Goal: Information Seeking & Learning: Find specific page/section

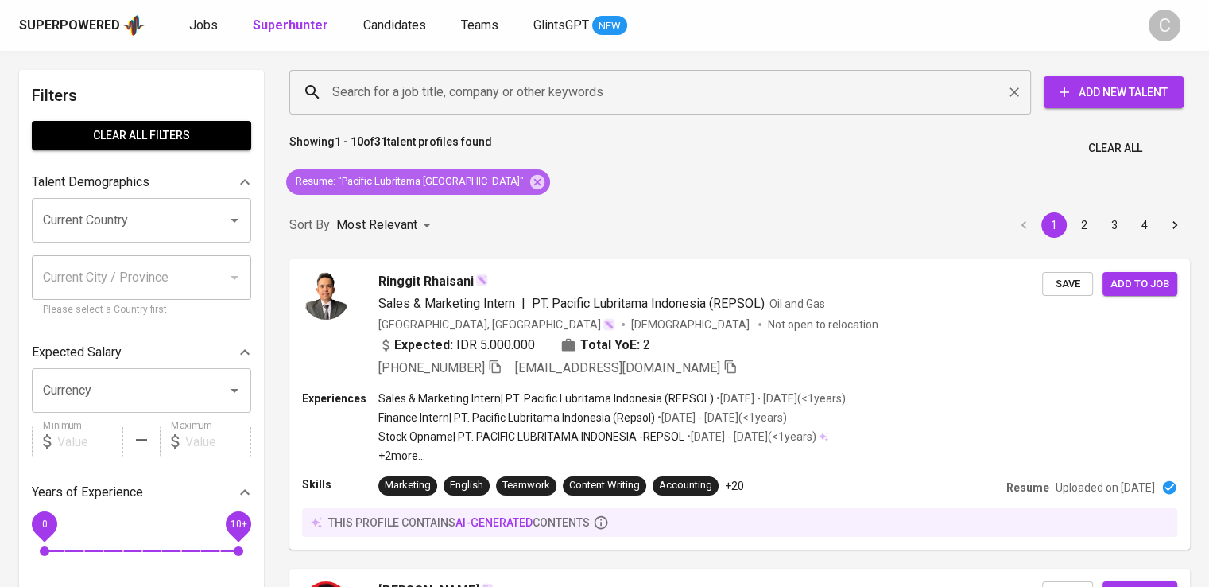
drag, startPoint x: 490, startPoint y: 176, endPoint x: 357, endPoint y: 84, distance: 161.8
click at [529, 176] on icon at bounding box center [537, 181] width 17 height 17
click at [409, 99] on input "Search for a job title, company or other keywords" at bounding box center [664, 92] width 672 height 30
click at [373, 90] on input "Search for a job title, company or other keywords" at bounding box center [664, 92] width 672 height 30
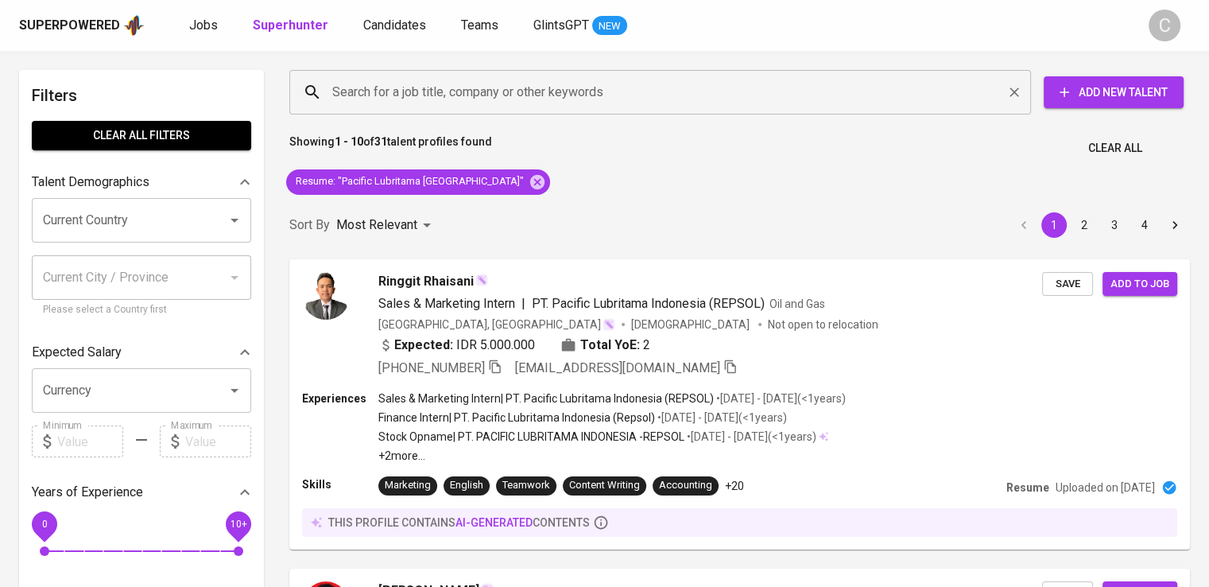
click at [373, 90] on input "Search for a job title, company or other keywords" at bounding box center [664, 92] width 672 height 30
click at [356, 84] on input "Search for a job title, company or other keywords" at bounding box center [664, 92] width 672 height 30
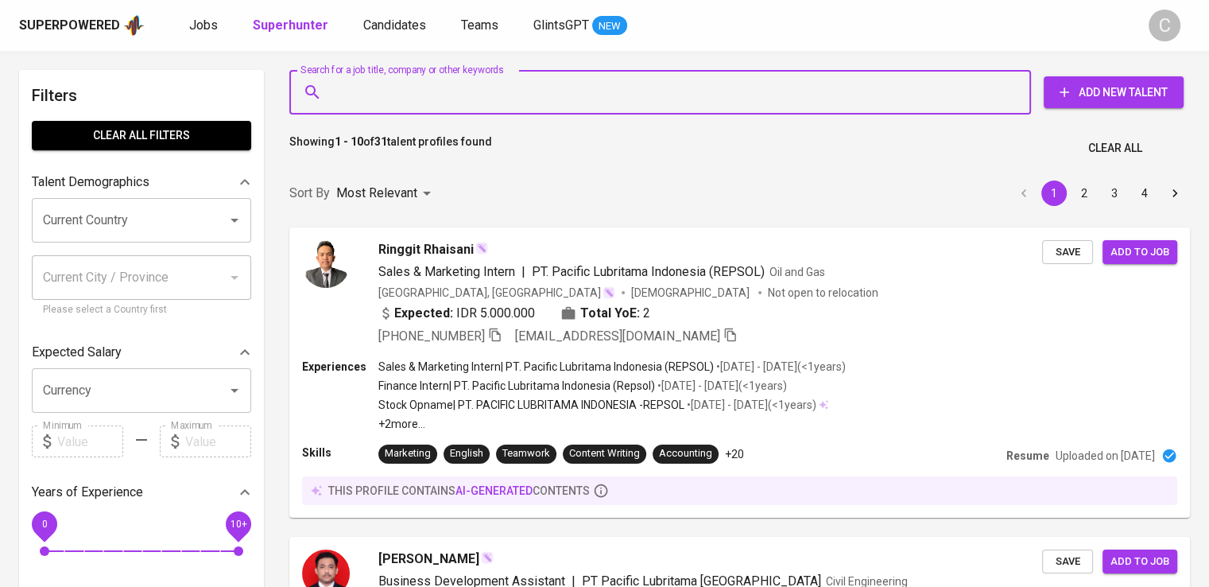
click at [354, 84] on input "Search for a job title, company or other keywords" at bounding box center [664, 92] width 672 height 30
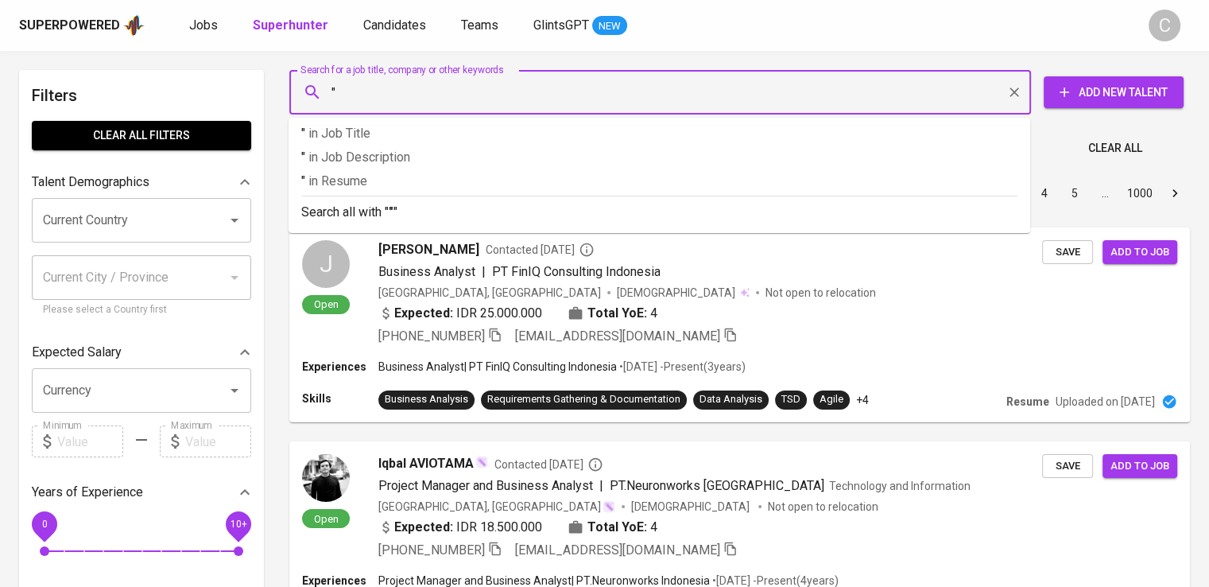
paste input "Etos Nasional"
click at [354, 84] on input ""Etos Nasional" at bounding box center [664, 92] width 672 height 30
click at [352, 80] on input ""Etos Nasional" at bounding box center [664, 92] width 672 height 30
click at [421, 83] on input ""Etos Nasional" at bounding box center [664, 92] width 672 height 30
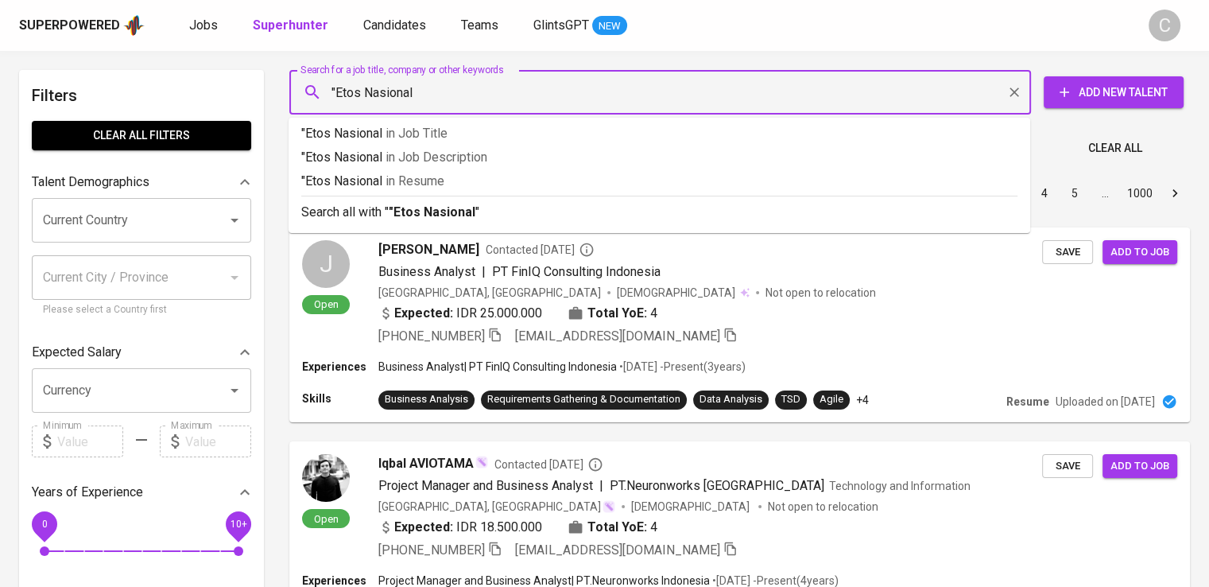
type input ""Etos Nasional""
click at [455, 179] on p ""Etos Nasional" in Resume" at bounding box center [659, 181] width 716 height 19
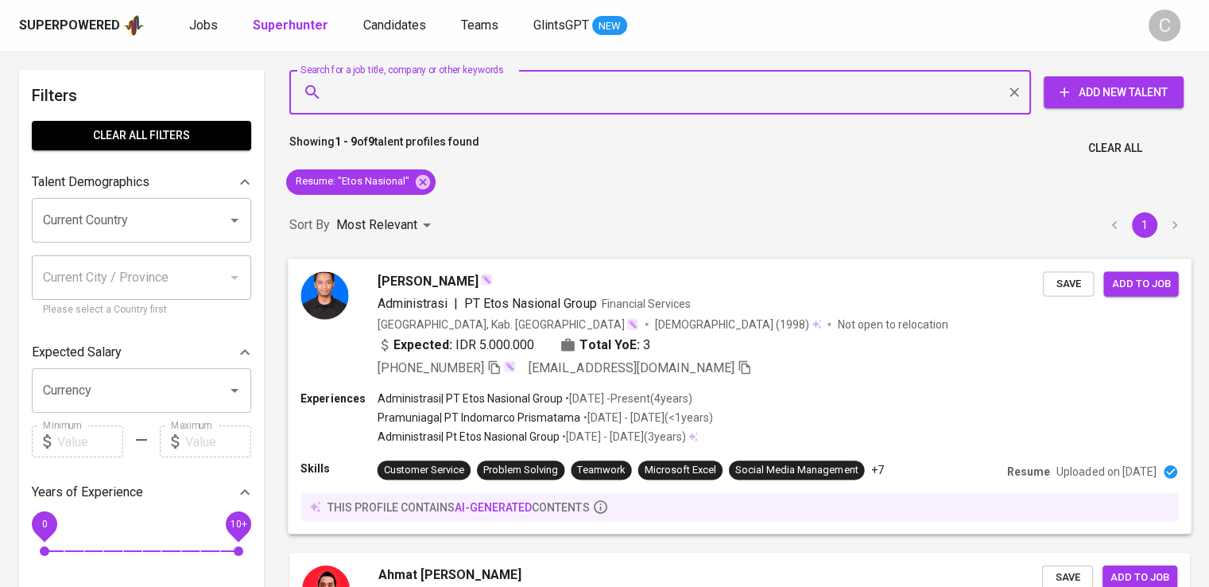
click at [588, 309] on span "PT Etos Nasional Group" at bounding box center [530, 302] width 132 height 15
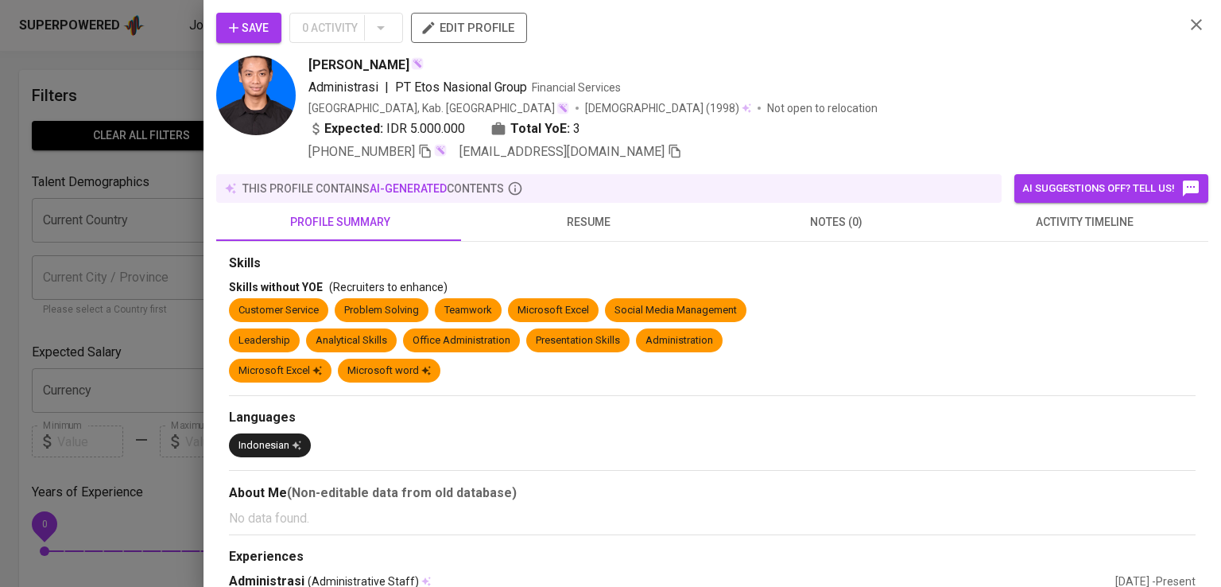
click at [865, 5] on div "Save 0 Activity edit profile Arbi Akmal Administrasi | PT Etos Nasional Group F…" at bounding box center [713, 293] width 1018 height 587
click at [426, 156] on icon "button" at bounding box center [425, 151] width 14 height 14
click at [120, 237] on div at bounding box center [610, 293] width 1221 height 587
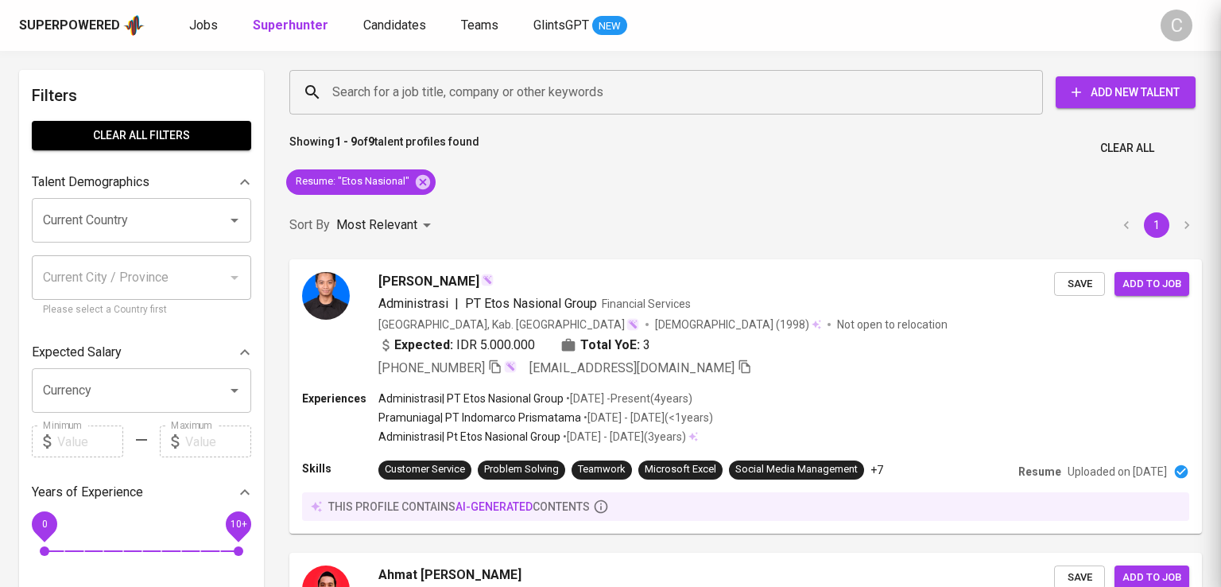
click at [120, 237] on div at bounding box center [610, 293] width 1221 height 587
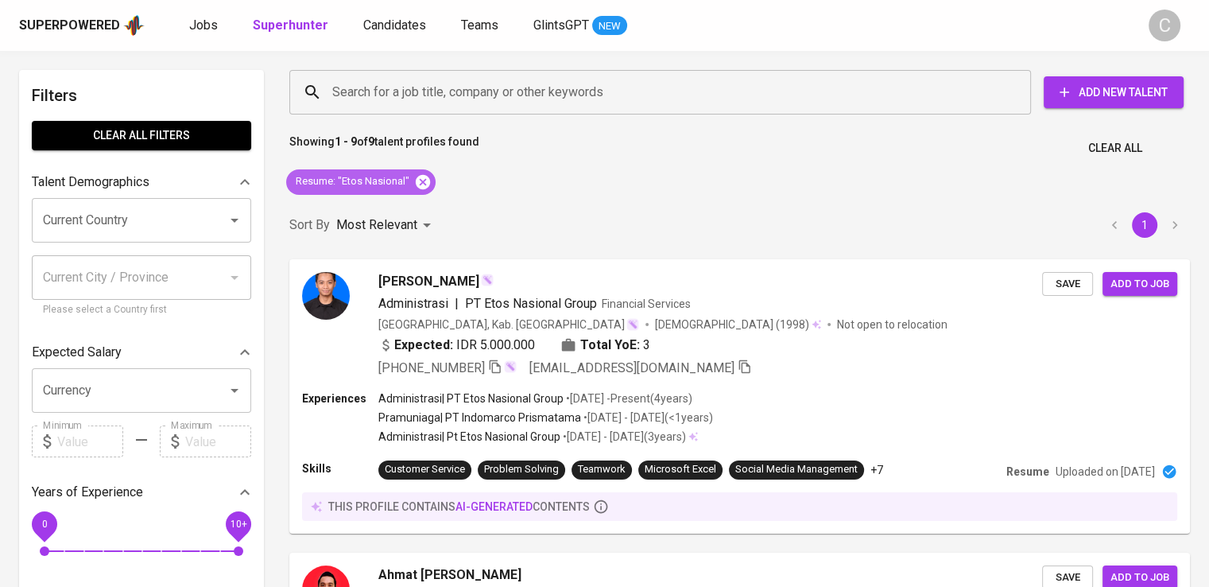
click at [428, 180] on icon at bounding box center [423, 181] width 14 height 14
click at [426, 211] on div "Most Relevant" at bounding box center [386, 225] width 100 height 29
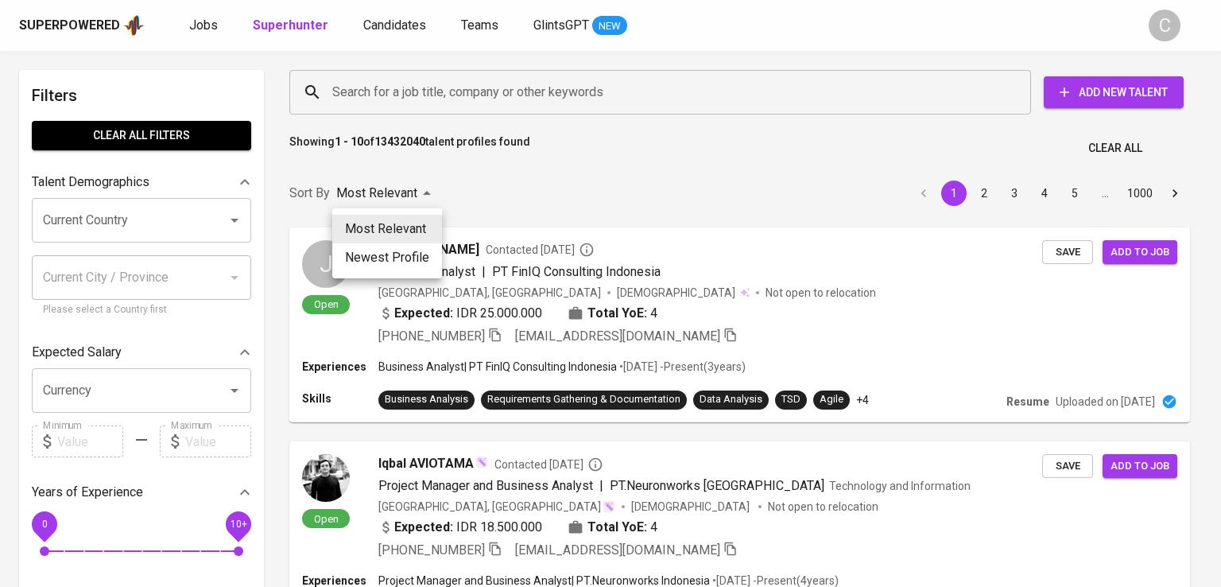
click at [440, 84] on div at bounding box center [610, 293] width 1221 height 587
click at [440, 84] on div "Most Relevant Newest Profile" at bounding box center [610, 293] width 1221 height 587
click at [440, 84] on div at bounding box center [610, 293] width 1221 height 587
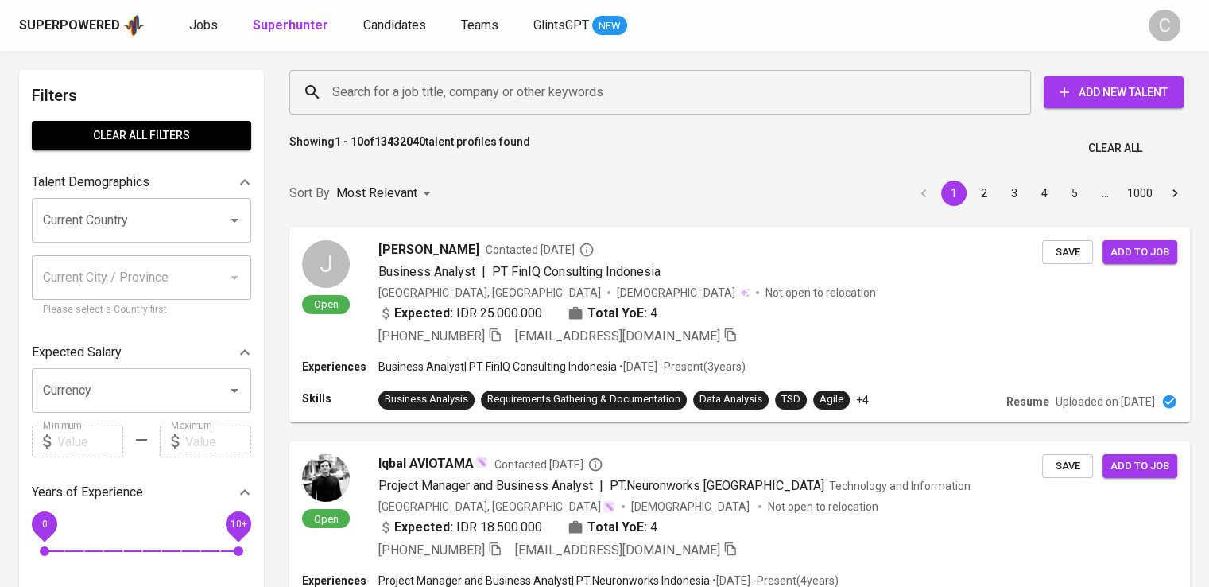
click at [440, 84] on div "Most Relevant Newest Profile" at bounding box center [604, 293] width 1209 height 587
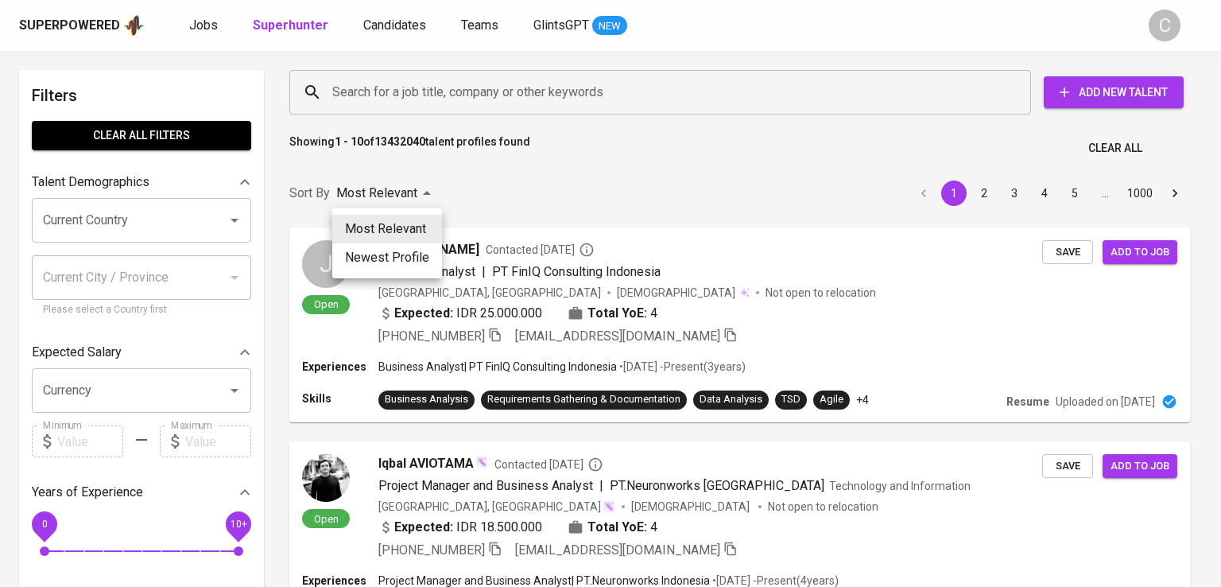
click at [440, 84] on div at bounding box center [610, 293] width 1221 height 587
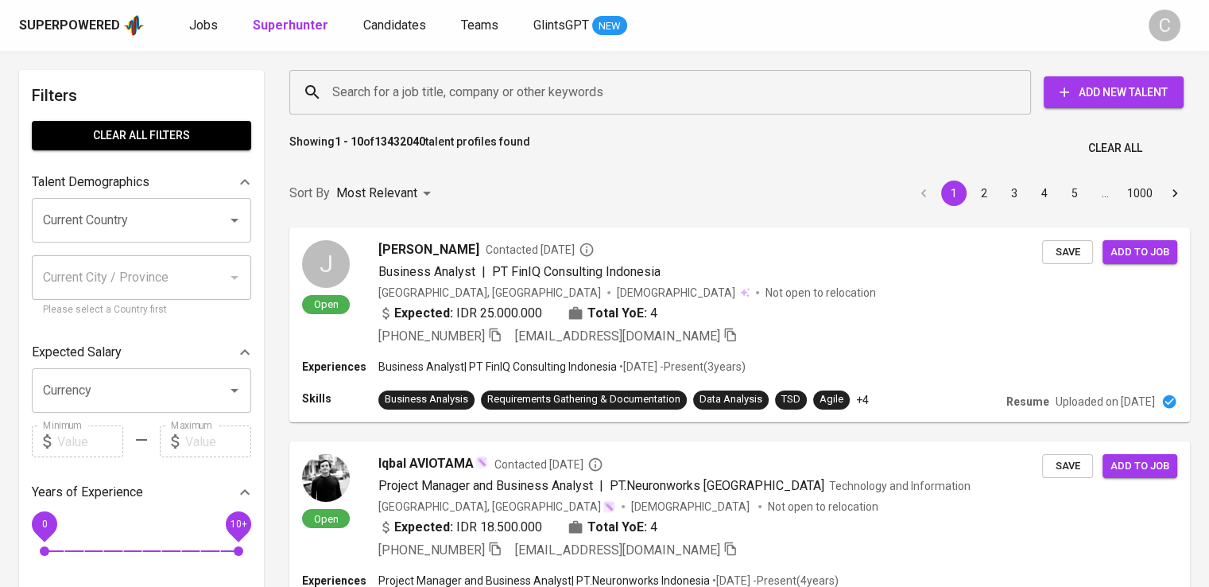
click at [391, 87] on input "Search for a job title, company or other keywords" at bounding box center [664, 92] width 672 height 30
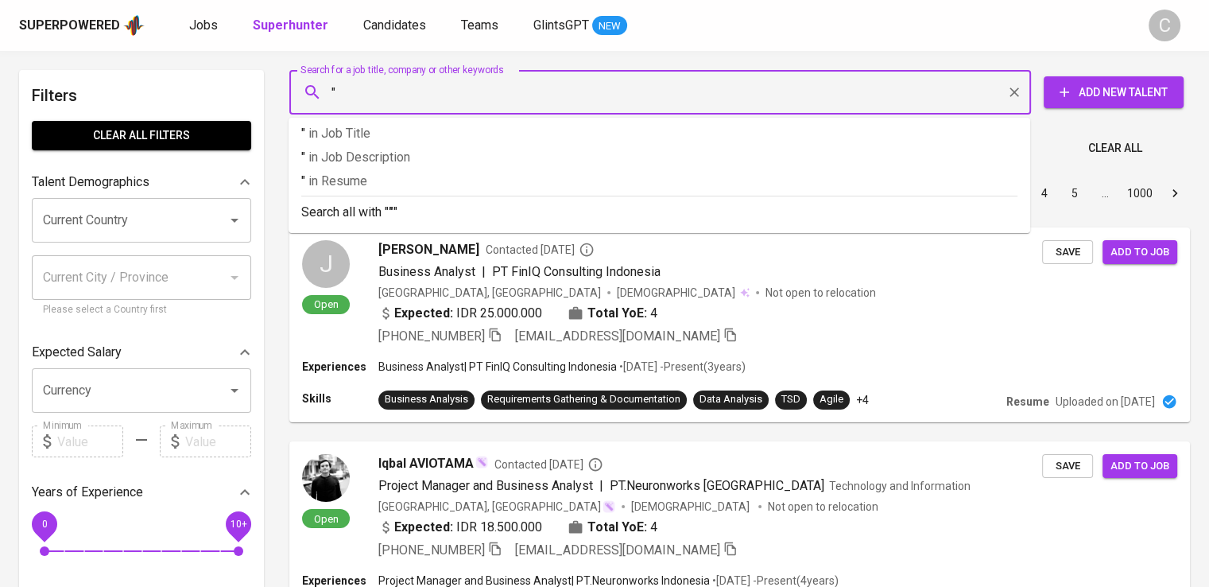
paste input "upi Indo Jelly Gum"
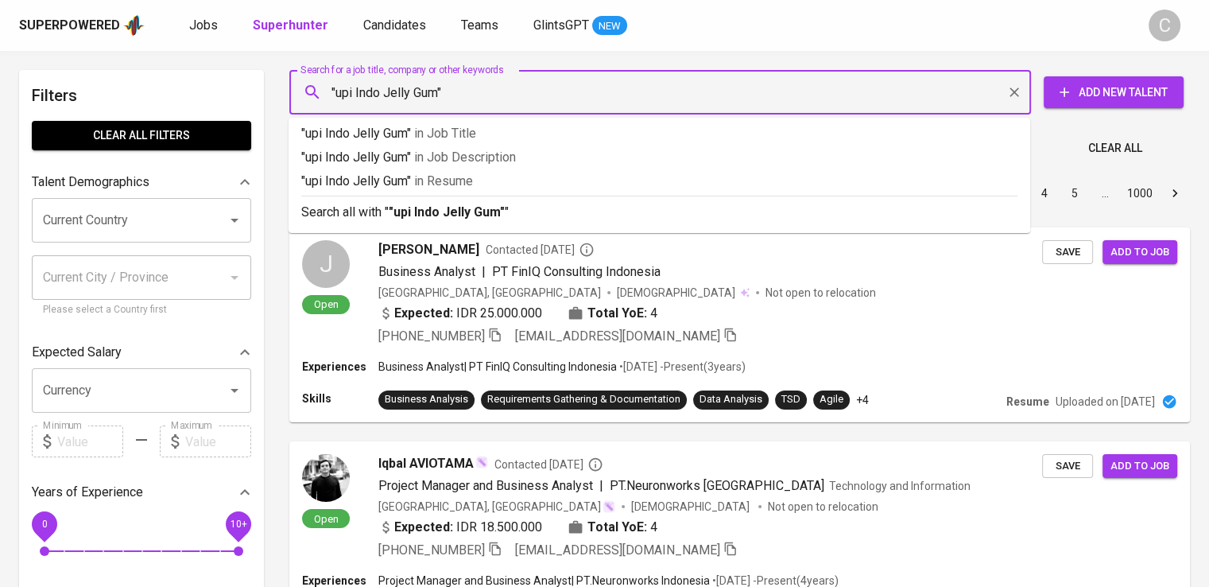
click at [339, 94] on input ""upi Indo Jelly Gum"" at bounding box center [664, 92] width 672 height 30
type input ""Yupi Indo Jelly Gum""
click at [378, 176] on p ""Yupi Indo Jelly Gum" in Resume" at bounding box center [659, 181] width 716 height 19
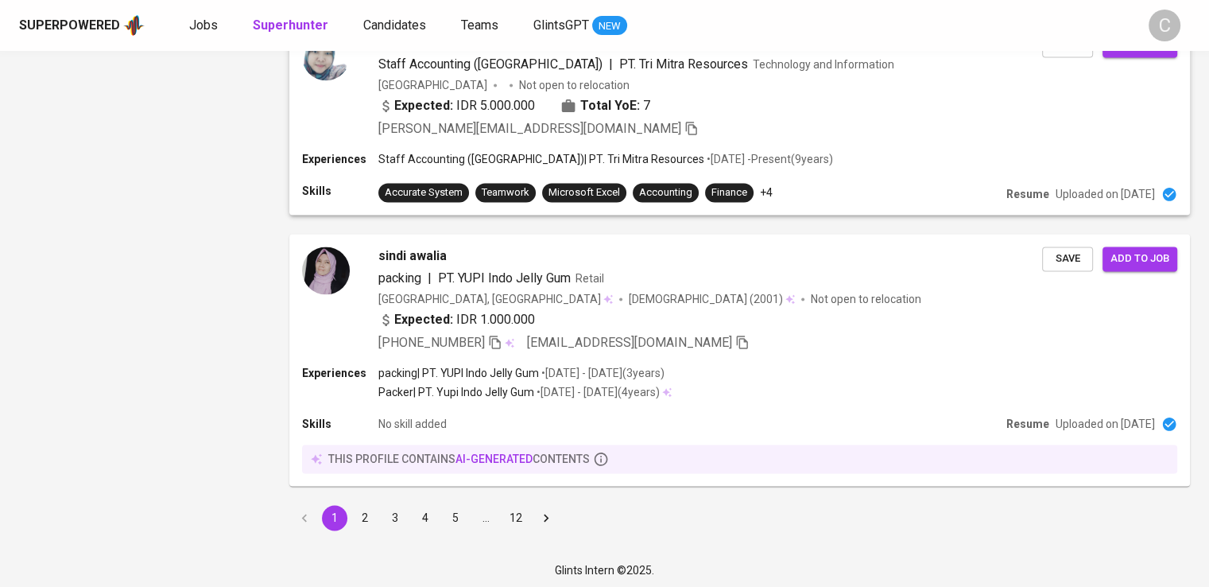
scroll to position [2257, 0]
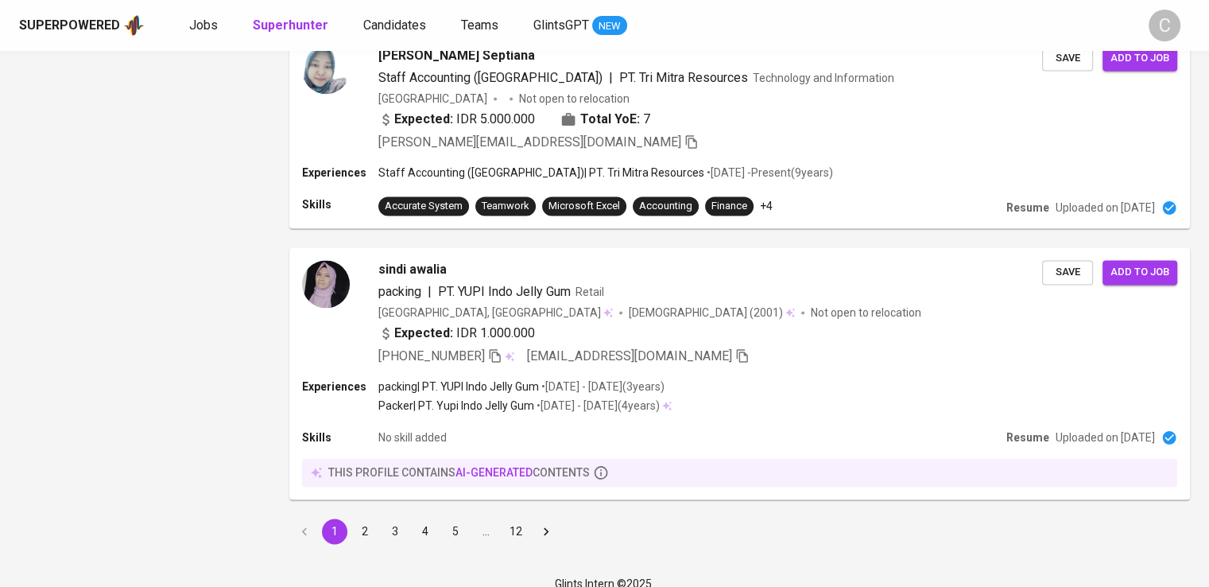
click at [369, 527] on button "2" at bounding box center [364, 530] width 25 height 25
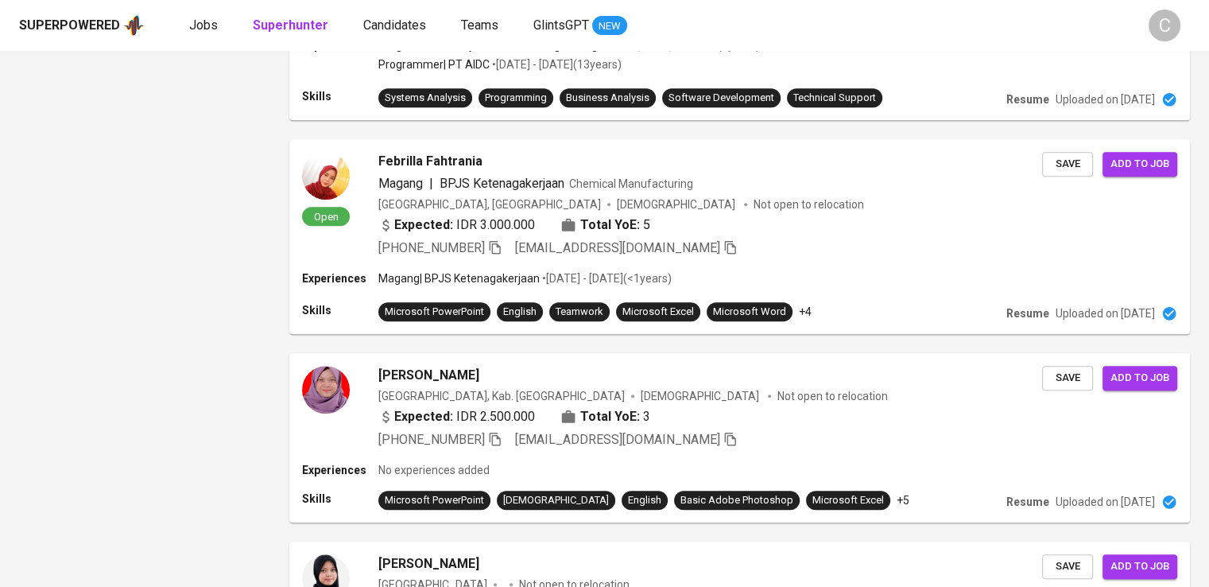
scroll to position [1961, 0]
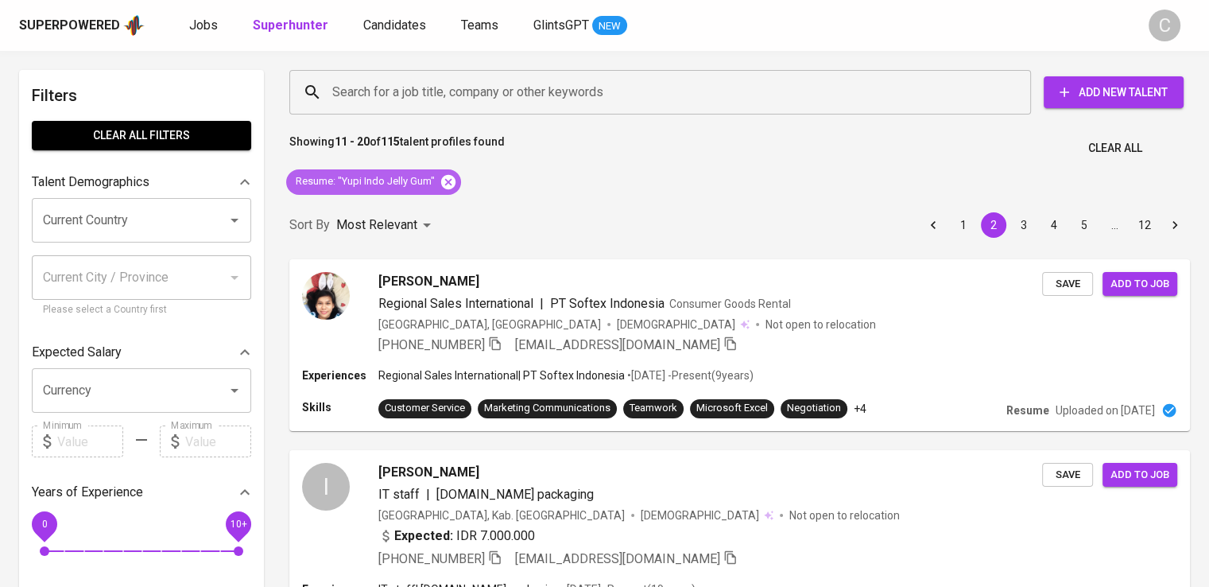
click at [448, 181] on icon at bounding box center [448, 181] width 17 height 17
click at [448, 201] on div "Sort By Most Relevant MOST_RELEVANT 1 2 3 4 5 … 12" at bounding box center [740, 225] width 920 height 48
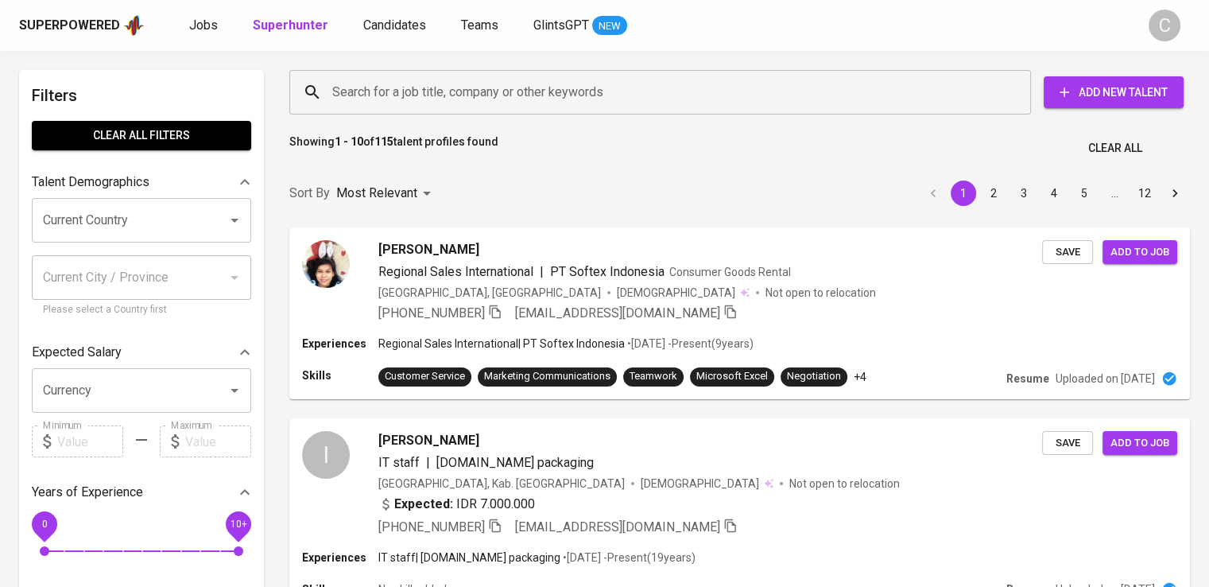
click at [397, 68] on div "Search for a job title, company or other keywords Search for a job title, compa…" at bounding box center [736, 92] width 901 height 51
click at [412, 82] on input "Search for a job title, company or other keywords" at bounding box center [664, 92] width 672 height 30
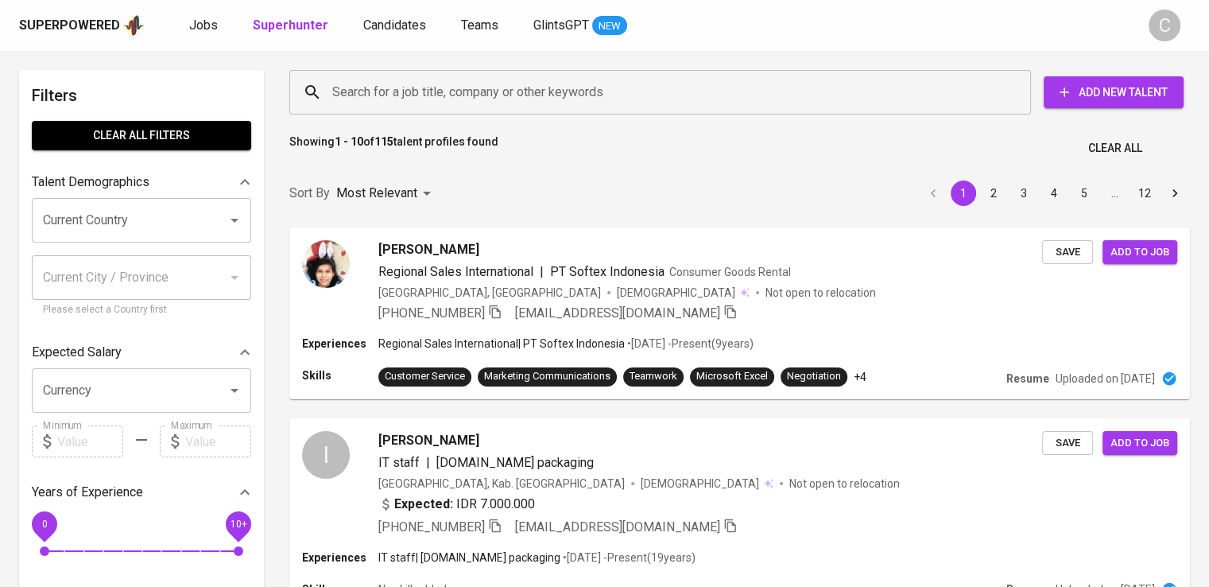
click at [412, 82] on input "Search for a job title, company or other keywords" at bounding box center [664, 92] width 672 height 30
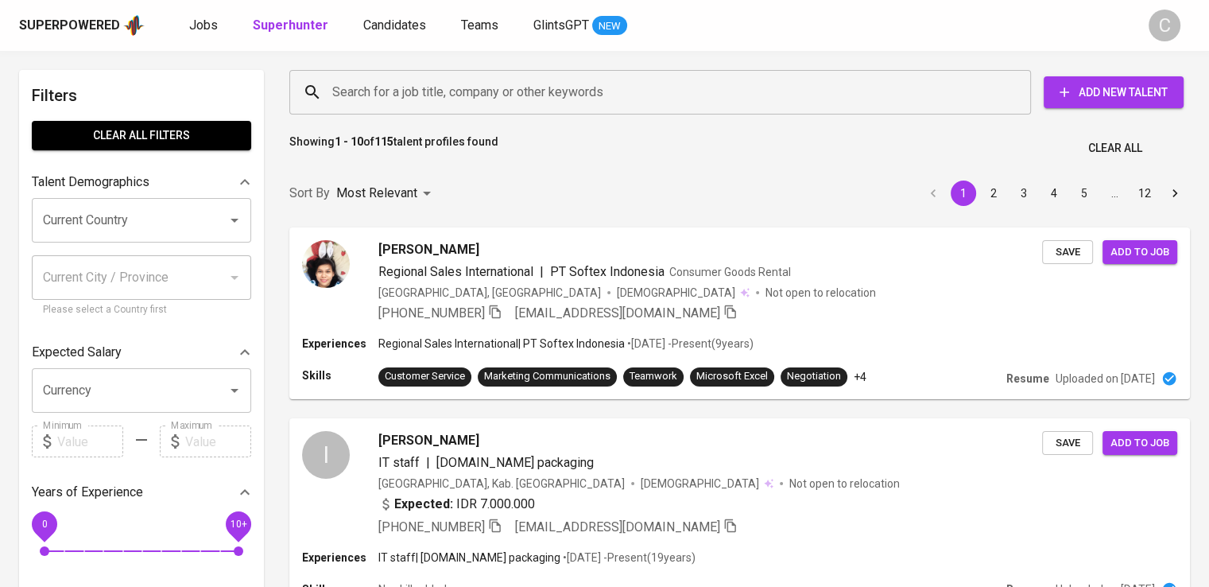
click at [412, 82] on input "Search for a job title, company or other keywords" at bounding box center [664, 92] width 672 height 30
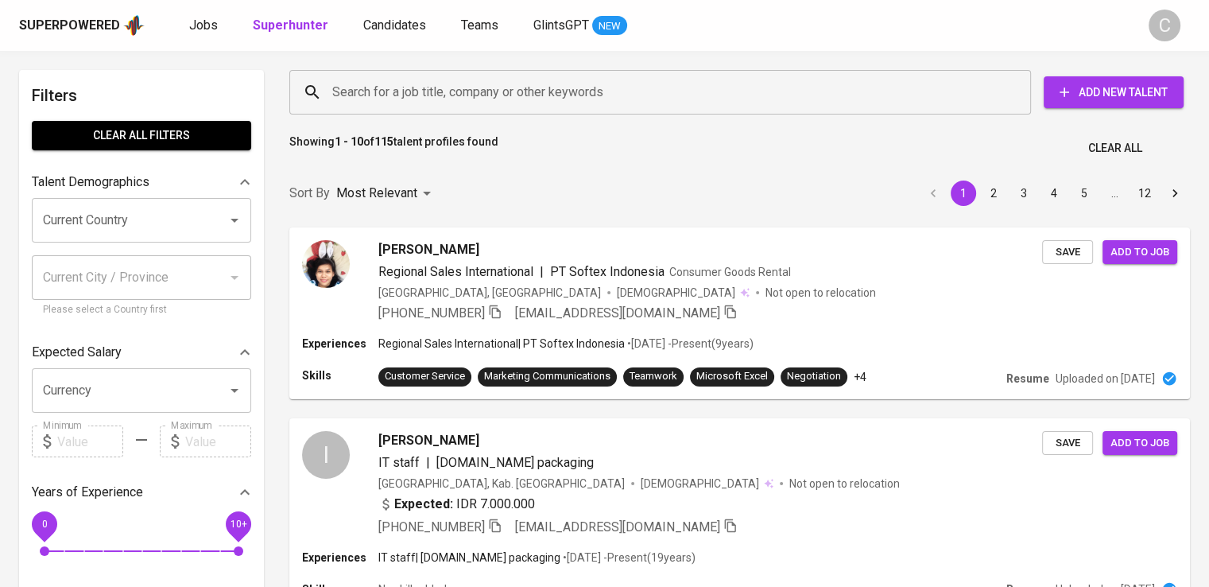
click at [412, 82] on input "Search for a job title, company or other keywords" at bounding box center [664, 92] width 672 height 30
click at [362, 94] on input "Search for a job title, company or other keywords" at bounding box center [664, 92] width 672 height 30
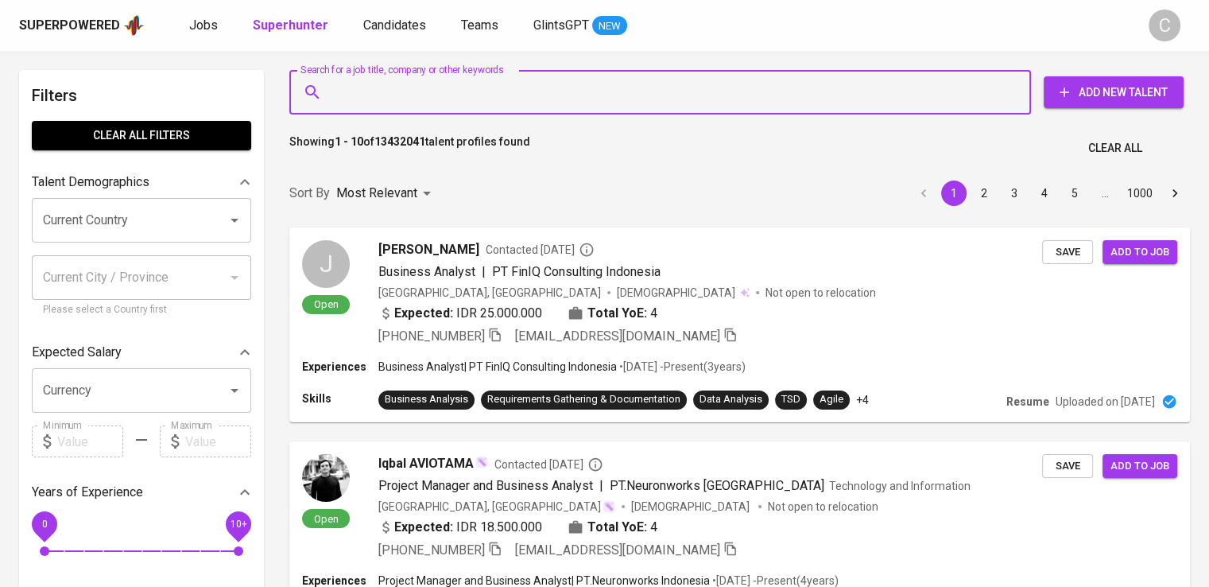
click at [362, 94] on input "Search for a job title, company or other keywords" at bounding box center [664, 92] width 672 height 30
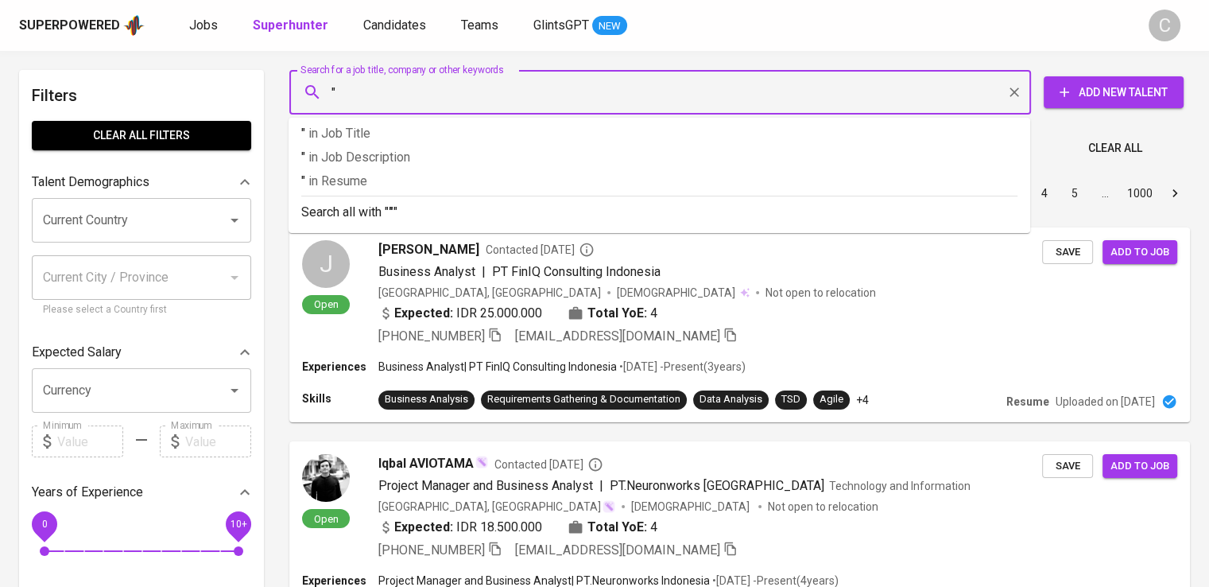
paste input "Segar Harum Kalimantan"
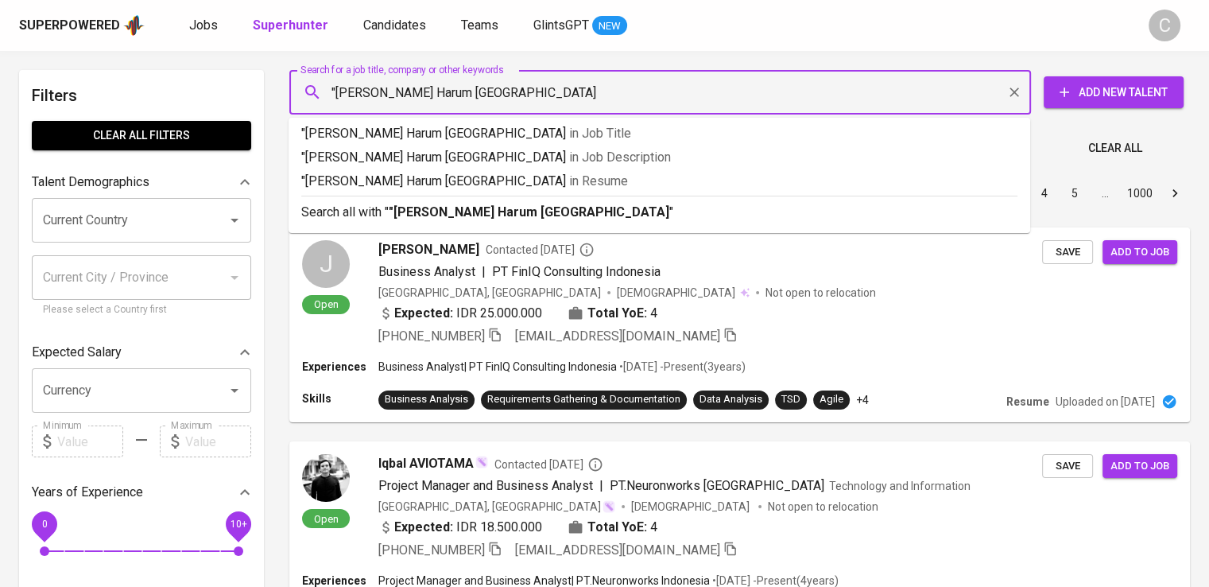
type input ""Segar Harum Kalimantan""
click at [415, 188] on p ""Segar Harum Kalimantan" in Resume" at bounding box center [659, 181] width 716 height 19
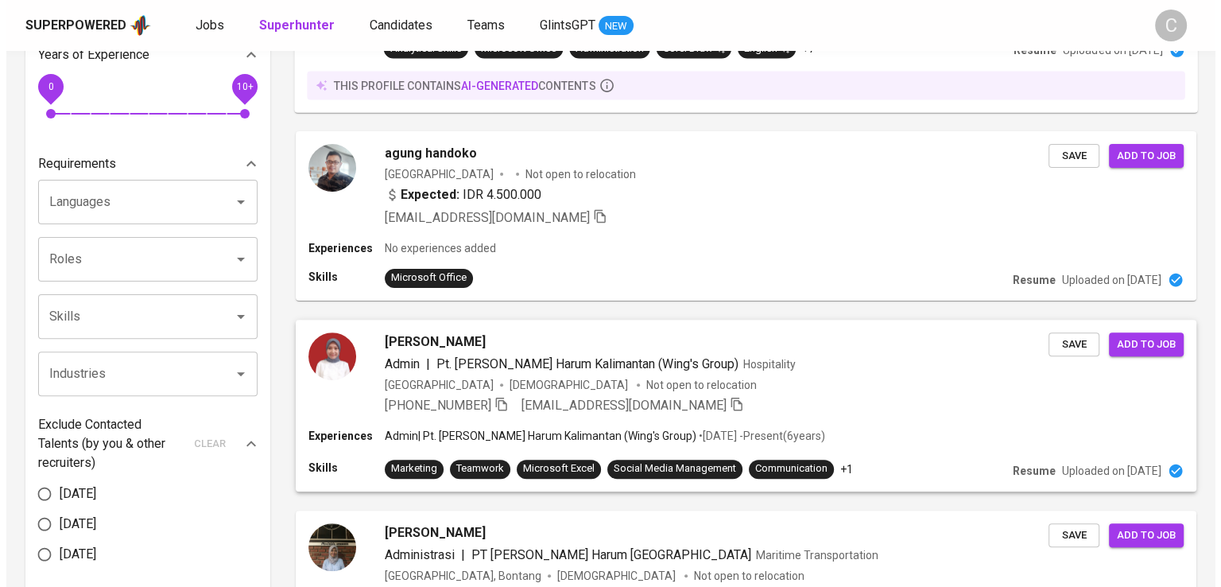
scroll to position [438, 0]
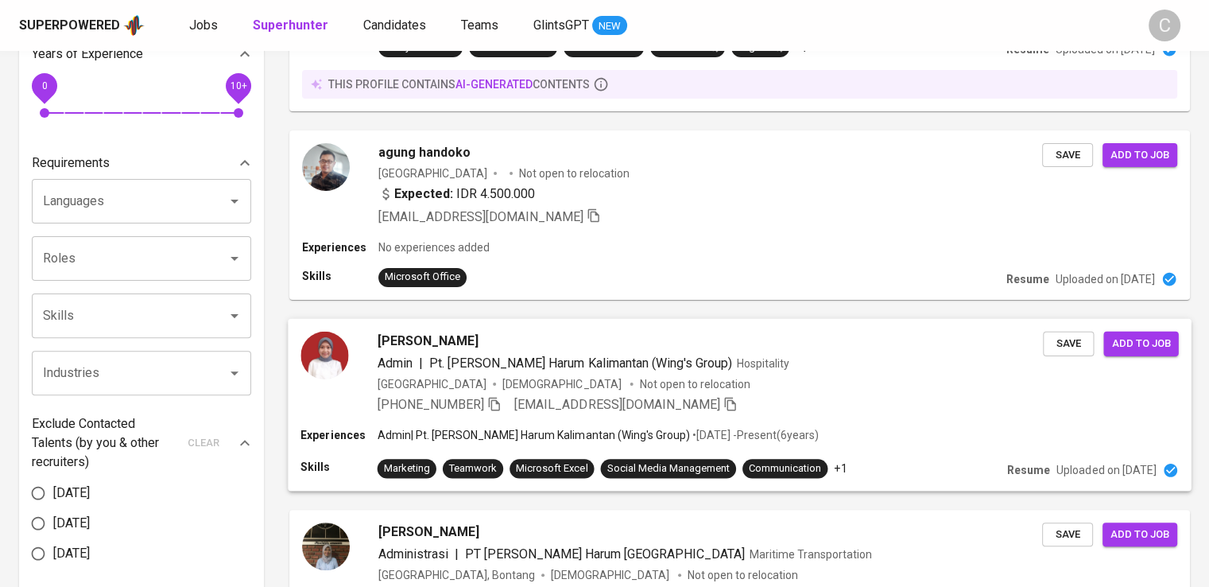
click at [737, 363] on span "Hospitality" at bounding box center [763, 362] width 52 height 13
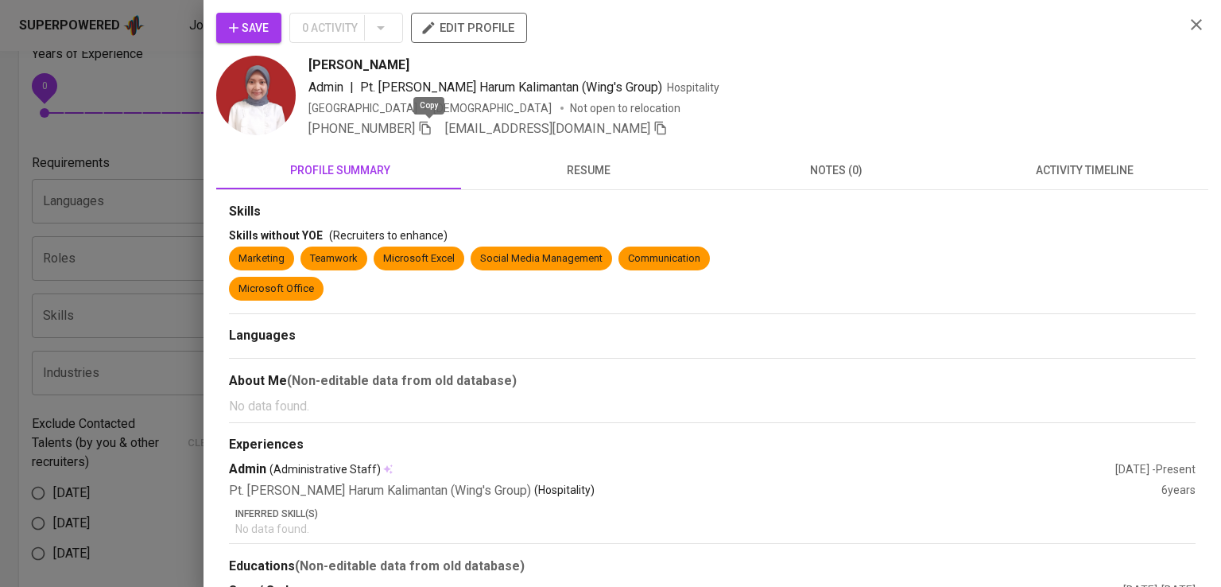
click at [424, 126] on icon "button" at bounding box center [425, 128] width 14 height 14
